Goal: Transaction & Acquisition: Purchase product/service

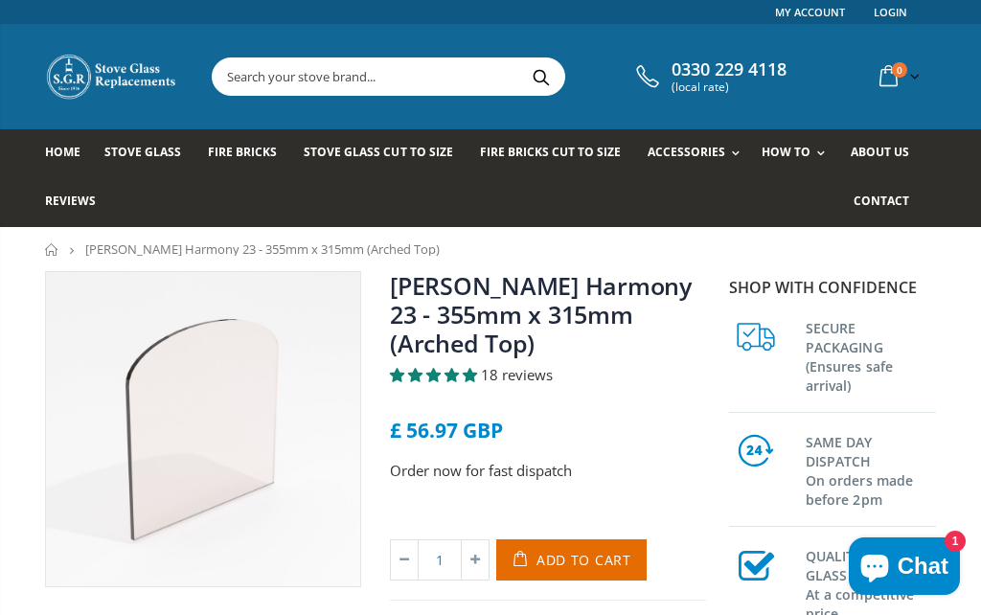
click at [575, 560] on span "Add to Cart" at bounding box center [583, 560] width 95 height 18
click at [506, 470] on p "Order now for fast dispatch" at bounding box center [548, 471] width 316 height 22
click at [362, 85] on input "text" at bounding box center [477, 76] width 528 height 36
click at [241, 158] on span "Fire Bricks" at bounding box center [242, 152] width 69 height 16
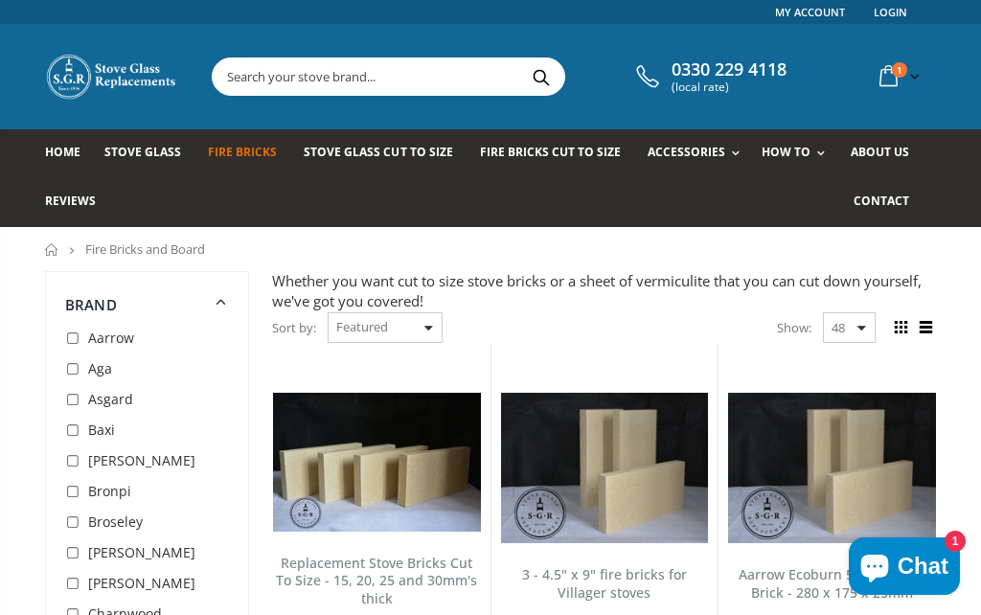
click at [361, 86] on input "text" at bounding box center [477, 76] width 528 height 36
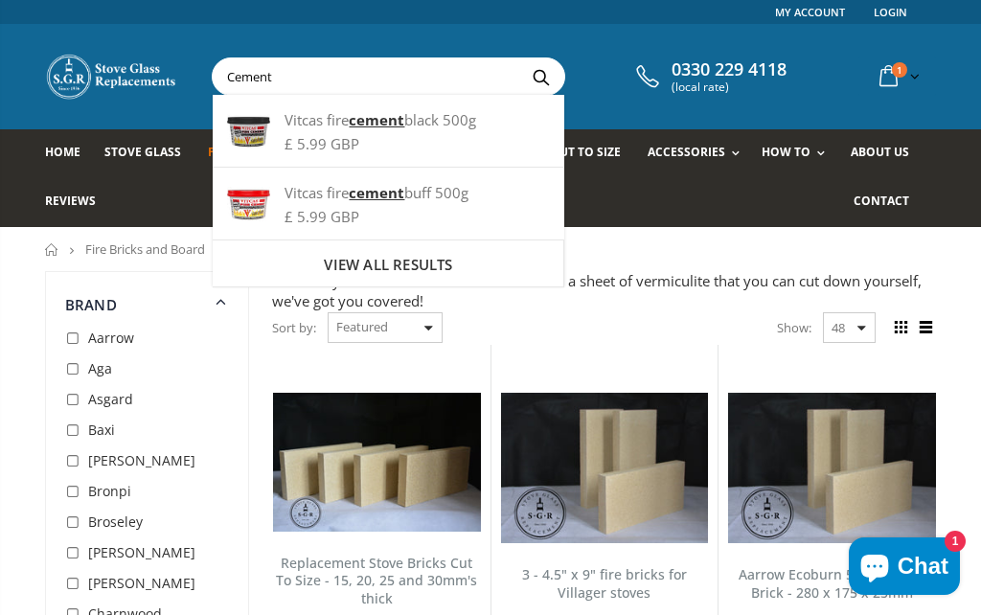
type input "Cement"
click at [383, 127] on strong "cement" at bounding box center [377, 119] width 56 height 19
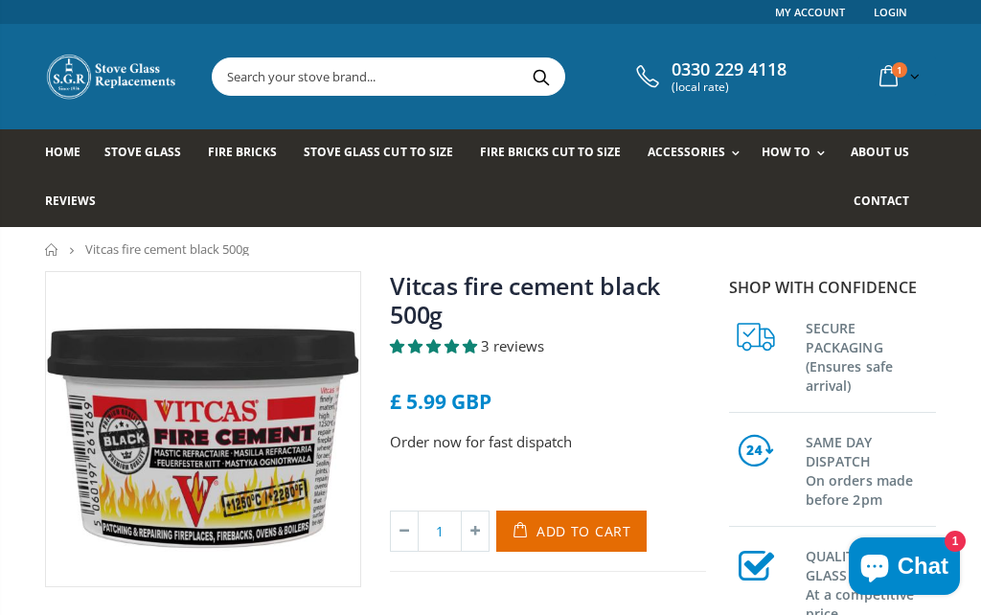
click at [572, 531] on span "Add to Cart" at bounding box center [583, 531] width 95 height 18
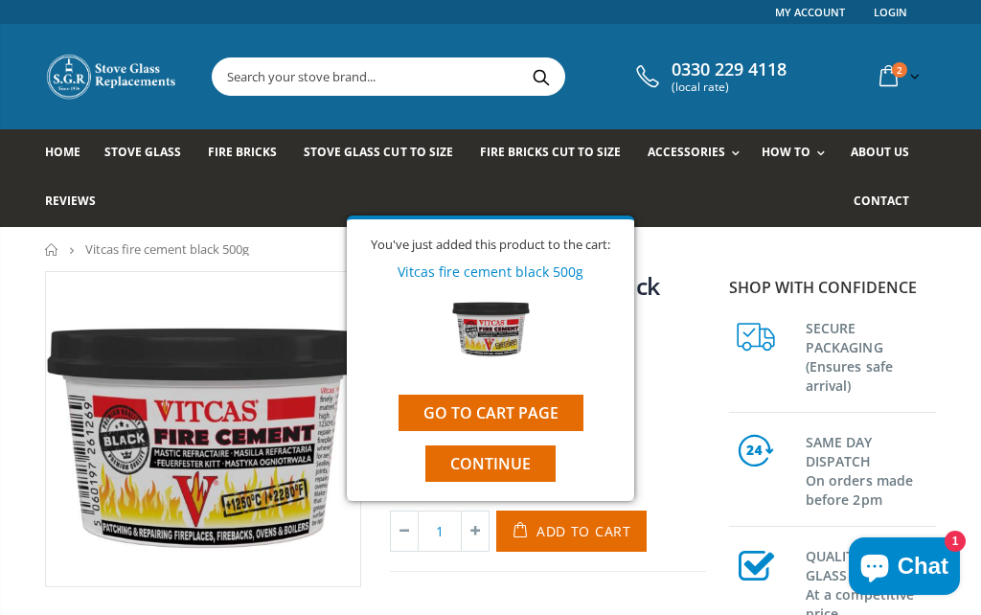
click at [506, 411] on link "Go to cart page" at bounding box center [491, 413] width 185 height 36
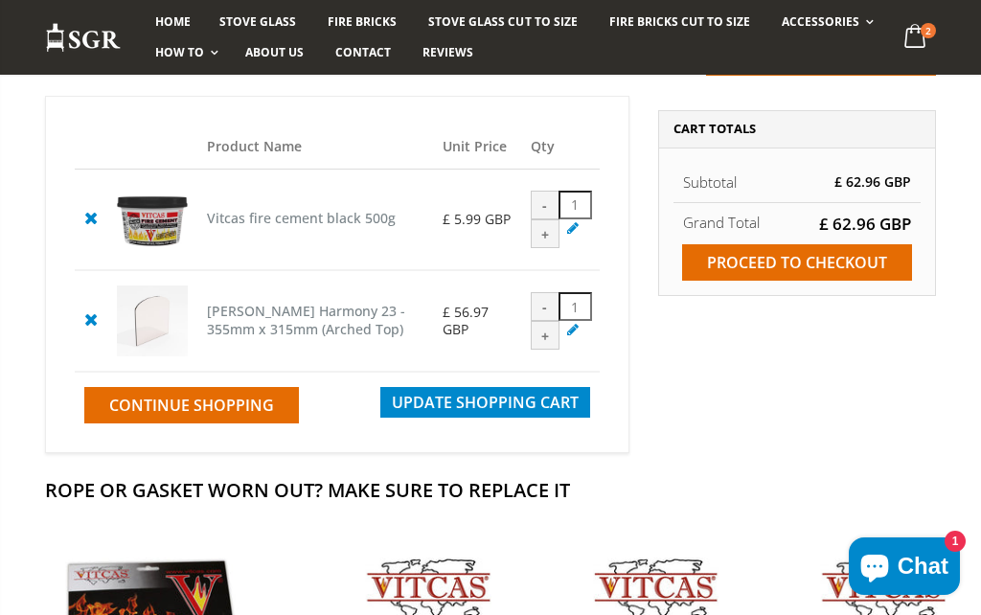
scroll to position [233, 0]
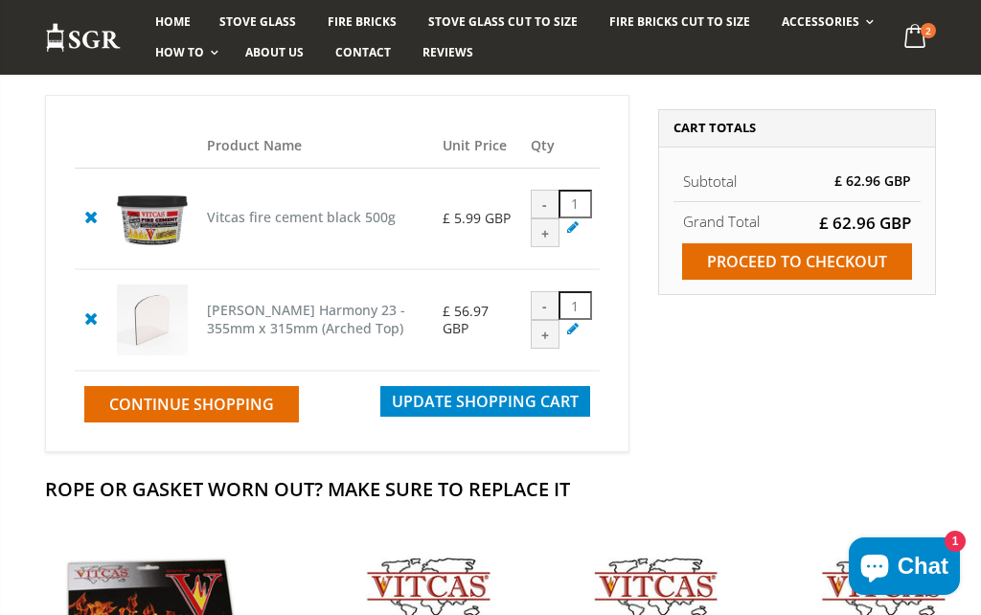
click at [837, 262] on input "Proceed to checkout" at bounding box center [797, 261] width 230 height 36
